Goal: Task Accomplishment & Management: Manage account settings

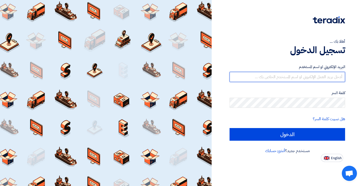
type input "[EMAIL_ADDRESS][DOMAIN_NAME]"
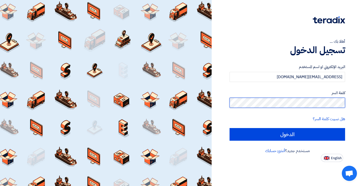
click at [287, 134] on input "الدخول" at bounding box center [288, 134] width 116 height 13
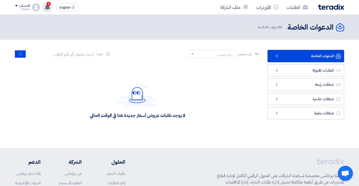
click at [47, 6] on use at bounding box center [47, 7] width 5 height 6
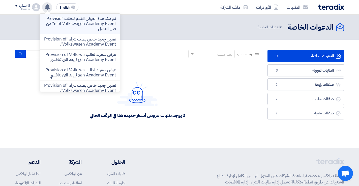
click at [78, 23] on p "تم مشاهدة العرض المقدم للطلب "Provision of Volkswagen Academy Event" من قبل الع…" at bounding box center [80, 23] width 72 height 15
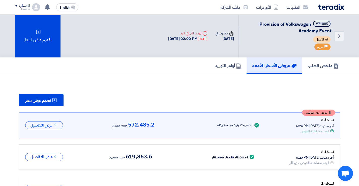
scroll to position [32, 0]
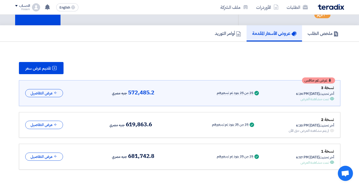
click at [35, 29] on div "ملخص الطلب عروض الأسعار المقدمة أوامر التوريد" at bounding box center [179, 33] width 329 height 16
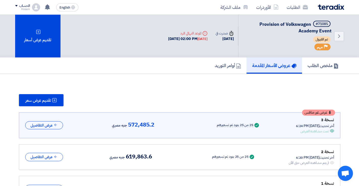
scroll to position [0, 0]
click at [296, 5] on link "الطلبات" at bounding box center [297, 7] width 29 height 12
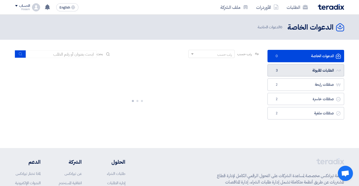
click at [308, 73] on link "الطلبات المقبولة الطلبات المقبولة 3" at bounding box center [306, 70] width 77 height 12
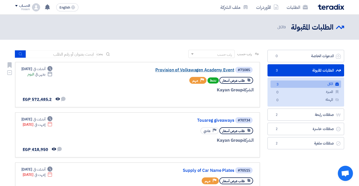
click at [170, 69] on link "Provision of Volkswagen Academy Event" at bounding box center [184, 70] width 101 height 5
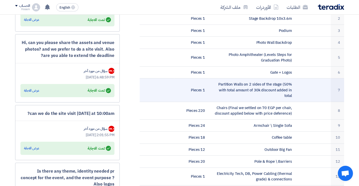
scroll to position [195, 0]
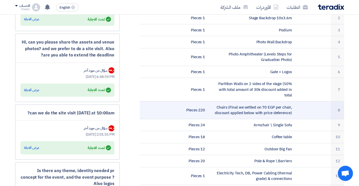
click at [241, 102] on td "Chairs (Final we settled on 70 EGP per chair, discount applied below with price…" at bounding box center [252, 110] width 87 height 18
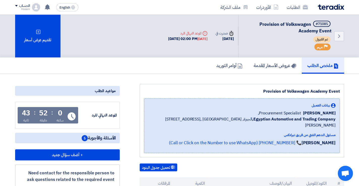
scroll to position [0, 0]
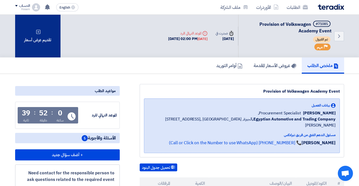
click at [44, 45] on div "تقديم عرض أسعار" at bounding box center [37, 36] width 45 height 43
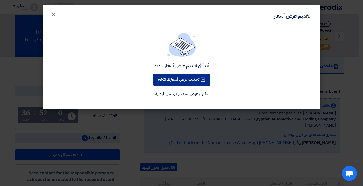
click at [176, 80] on button "تحديث عرض أسعارك الأخير" at bounding box center [181, 79] width 57 height 12
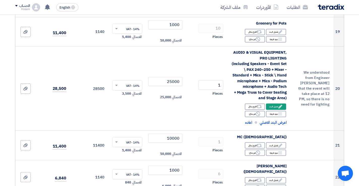
scroll to position [777, 0]
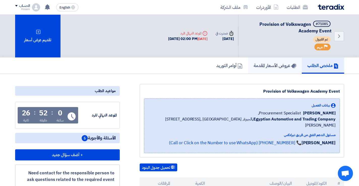
click at [278, 66] on h5 "عروض الأسعار المقدمة" at bounding box center [275, 65] width 43 height 6
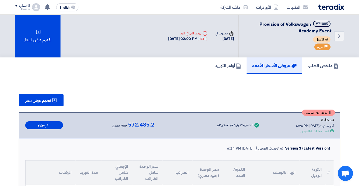
click at [317, 130] on div "تمت مشاهدة العرض" at bounding box center [315, 130] width 28 height 5
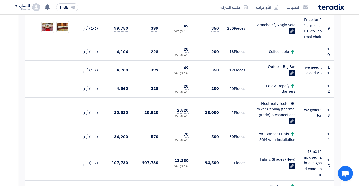
scroll to position [368, 0]
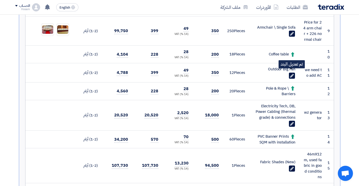
click at [293, 73] on icon "Edit" at bounding box center [292, 75] width 5 height 5
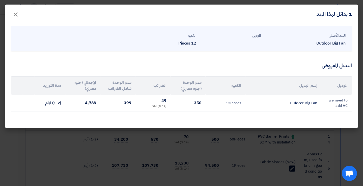
click at [341, 141] on modal-container "1 بدائل لهذا البند × [DEMOGRAPHIC_DATA] Outdoor Big Fan الموديل الكمية 12 Piece…" at bounding box center [181, 93] width 363 height 186
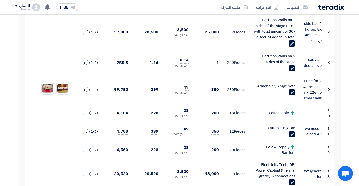
scroll to position [310, 0]
